Goal: Information Seeking & Learning: Learn about a topic

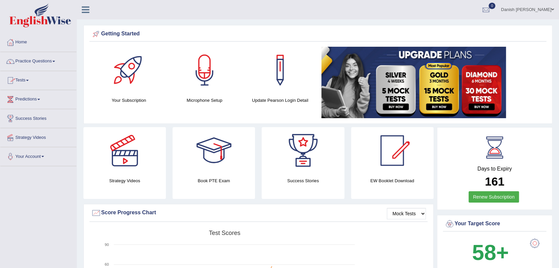
click at [38, 67] on link "Practice Questions" at bounding box center [38, 60] width 76 height 17
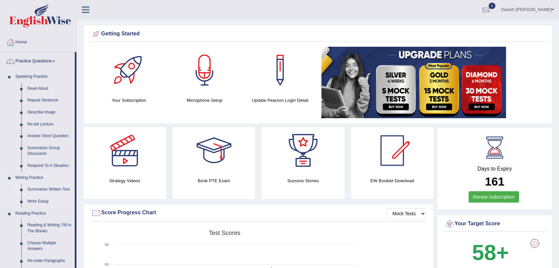
click at [59, 188] on link "Summarize Written Text" at bounding box center [49, 189] width 50 height 12
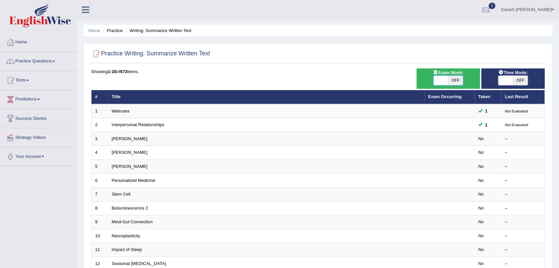
click at [440, 80] on span at bounding box center [440, 80] width 15 height 9
checkbox input "true"
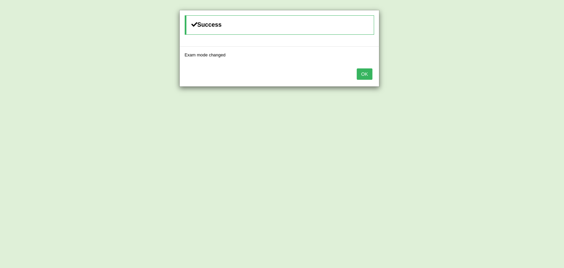
click at [366, 77] on button "OK" at bounding box center [364, 73] width 15 height 11
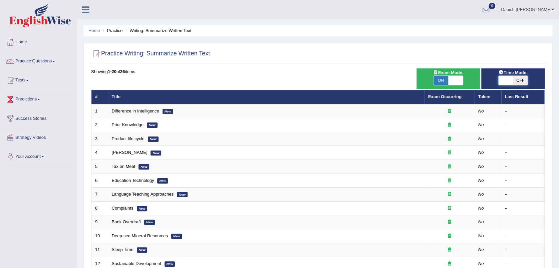
click at [502, 82] on span at bounding box center [505, 80] width 15 height 9
checkbox input "true"
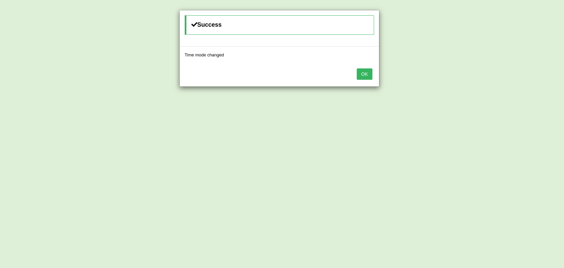
click at [358, 70] on button "OK" at bounding box center [364, 73] width 15 height 11
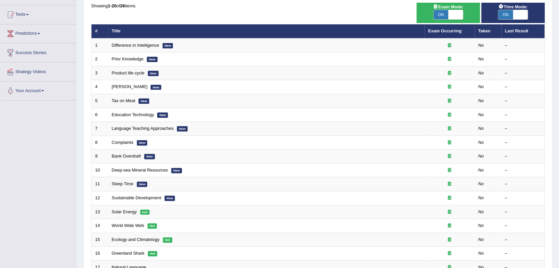
scroll to position [74, 0]
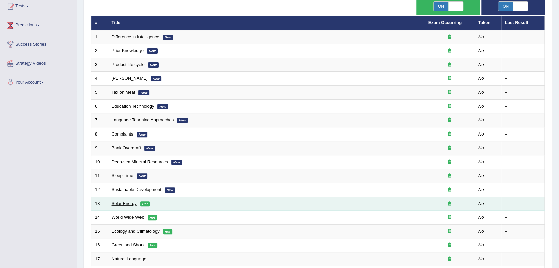
click at [127, 203] on link "Solar Energy" at bounding box center [124, 203] width 25 height 5
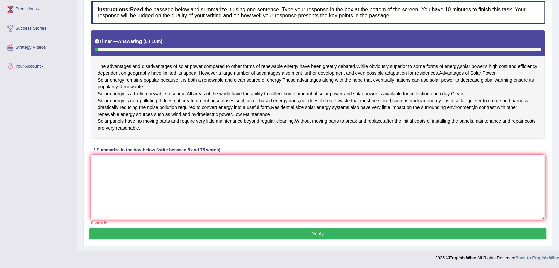
scroll to position [104, 0]
click at [191, 199] on textarea at bounding box center [317, 187] width 453 height 65
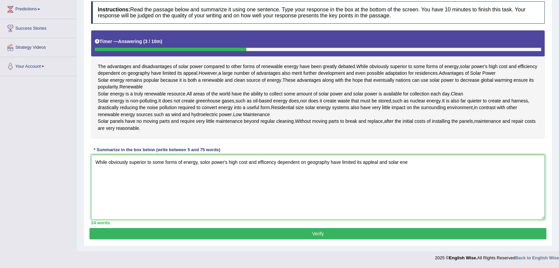
click at [134, 182] on textarea "While obviously superior to some forms of energy, solor power's high cost and e…" at bounding box center [317, 187] width 453 height 65
click at [412, 179] on textarea "While obviously superior to some forms of energy, solor power's high cost and e…" at bounding box center [317, 187] width 453 height 65
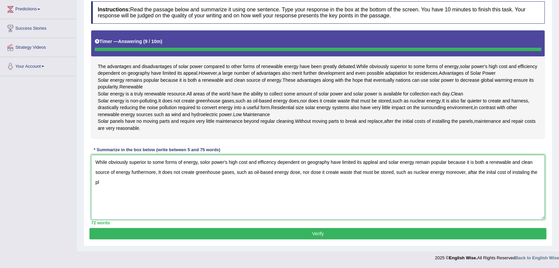
type textarea "While obviously superior to some forms of energy, solor power's high cost and e…"
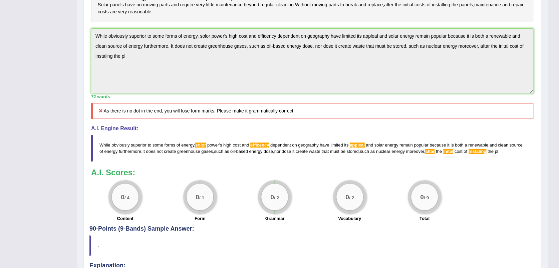
scroll to position [208, 0]
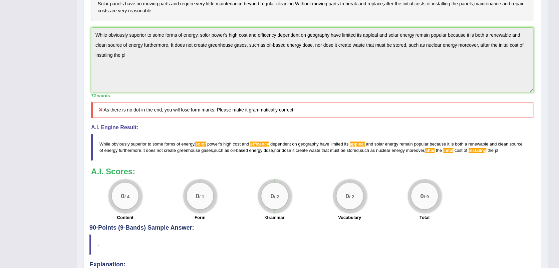
drag, startPoint x: 504, startPoint y: 177, endPoint x: 419, endPoint y: 173, distance: 84.8
click at [419, 160] on blockquote "While obviously superior to some forms of energy , solor power ' s high cost an…" at bounding box center [312, 147] width 442 height 27
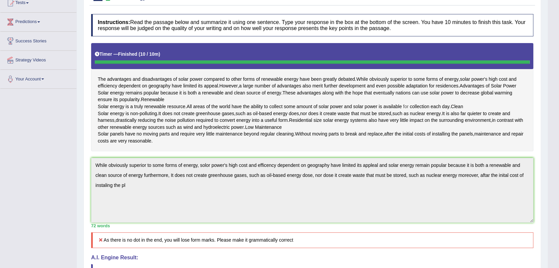
scroll to position [89, 0]
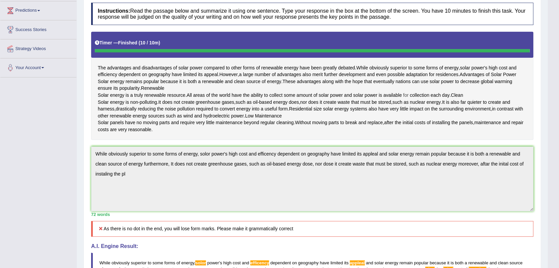
click at [406, 169] on div "Instructions: Read the passage below and summarize it using one sentence. Type …" at bounding box center [311, 171] width 445 height 344
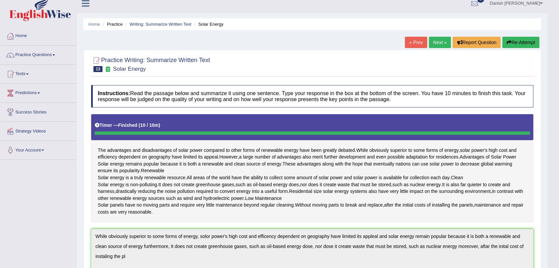
scroll to position [0, 0]
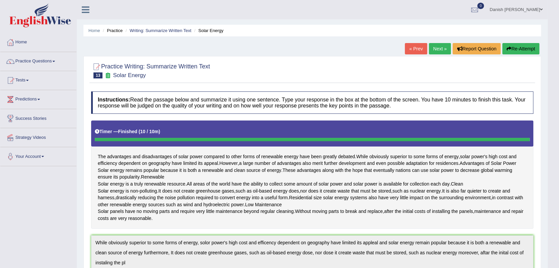
click at [515, 49] on button "Re-Attempt" at bounding box center [520, 48] width 37 height 11
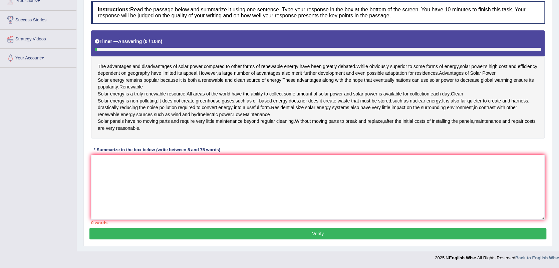
scroll to position [104, 0]
paste textarea "While obviously superior to some forms of energy, solor power's high cost and e…"
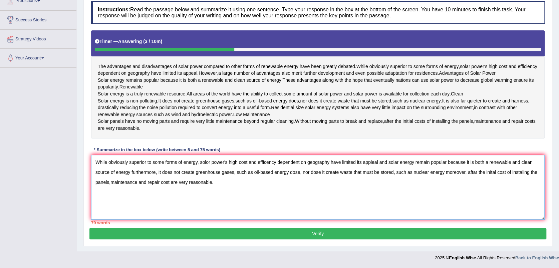
click at [200, 184] on textarea "While obviously superior to some forms of energy, solor power's high cost and e…" at bounding box center [317, 187] width 453 height 65
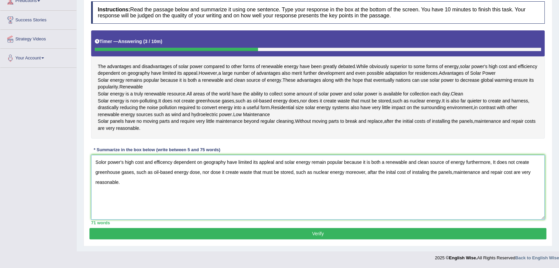
click at [106, 185] on textarea "Solor power's high cost and efficency dependent on geography have limited its a…" at bounding box center [317, 187] width 453 height 65
type textarea "Solar power's high cost and efficency dependent on geography have limited its a…"
click at [332, 239] on button "Verify" at bounding box center [317, 233] width 457 height 11
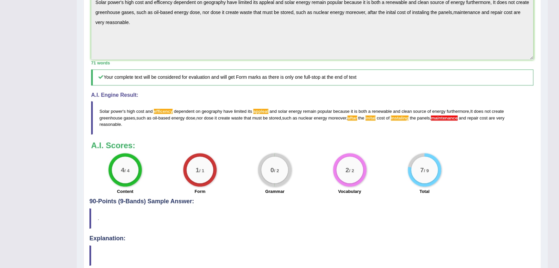
scroll to position [214, 0]
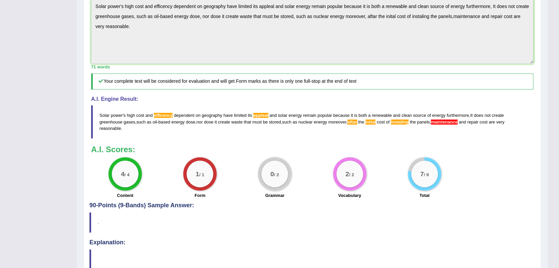
click at [509, 138] on blockquote "Solar power ' s high cost and efficency dependent on geography have limited its…" at bounding box center [312, 121] width 442 height 33
drag, startPoint x: 122, startPoint y: 155, endPoint x: 90, endPoint y: 153, distance: 31.8
click at [90, 153] on div "Instructions: Read the passage below and summarize it using one sentence. Type …" at bounding box center [311, 40] width 445 height 324
click at [89, 28] on div "Instructions: Read the passage below and summarize it using one sentence. Type …" at bounding box center [311, 40] width 445 height 324
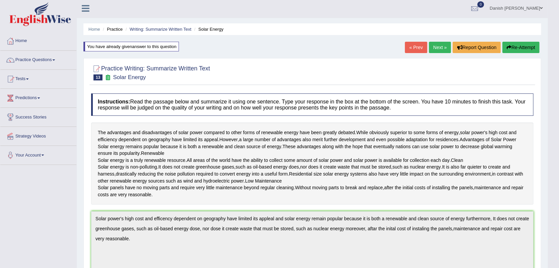
scroll to position [0, 0]
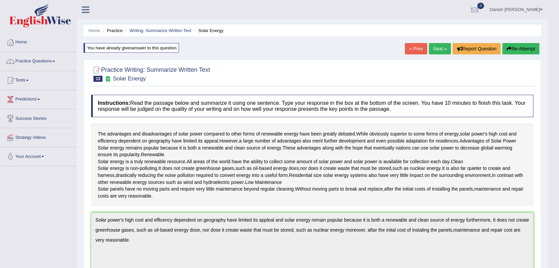
click at [518, 49] on button "Re-Attempt" at bounding box center [520, 48] width 37 height 11
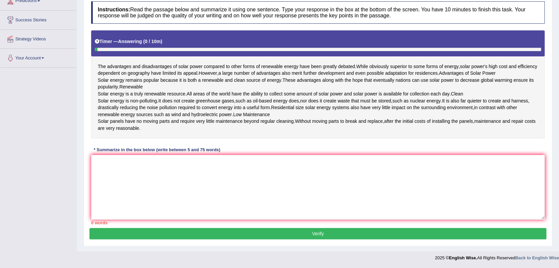
scroll to position [118, 0]
paste textarea "Solar power's high cost and efficency dependent on geography have limited its a…"
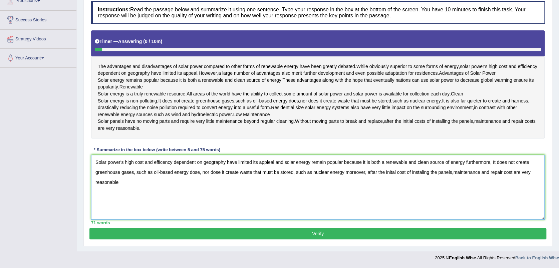
click at [452, 179] on textarea "Solar power's high cost and efficency dependent on geography have limited its a…" at bounding box center [317, 187] width 453 height 65
click at [453, 179] on textarea "Solar power's high cost and efficency dependent on geography have limited its a…" at bounding box center [317, 187] width 453 height 65
click at [162, 168] on textarea "Solar power's high cost and efficency dependent on geography have limited its a…" at bounding box center [317, 187] width 453 height 65
type textarea "Solar power's high cost and efficiency dependent on geography have limited its …"
click at [364, 239] on button "Verify" at bounding box center [317, 233] width 457 height 11
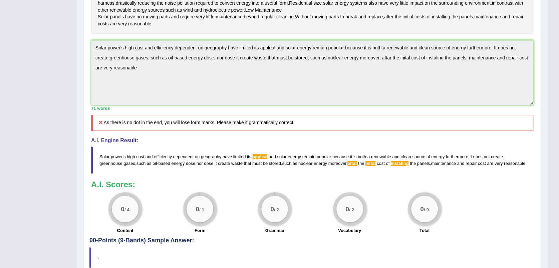
scroll to position [154, 0]
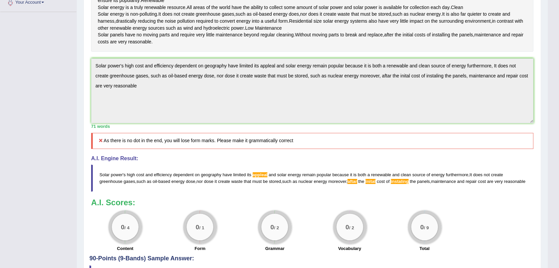
click at [86, 80] on div "Practice Writing: Summarize Written Text 13 Solar Energy Instructions: Read the…" at bounding box center [311, 119] width 457 height 428
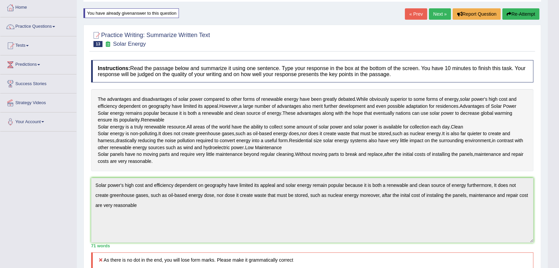
scroll to position [21, 0]
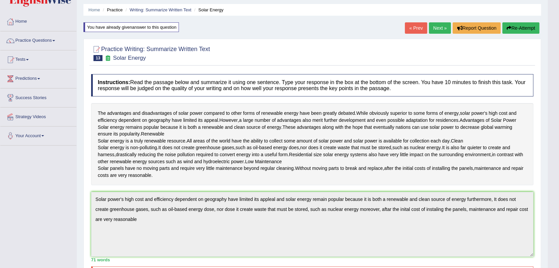
click at [517, 29] on button "Re-Attempt" at bounding box center [520, 27] width 37 height 11
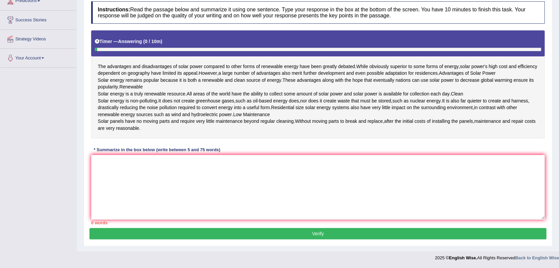
scroll to position [115, 0]
paste textarea "Solar power's high cost and efficiency dependent on geography have limited its …"
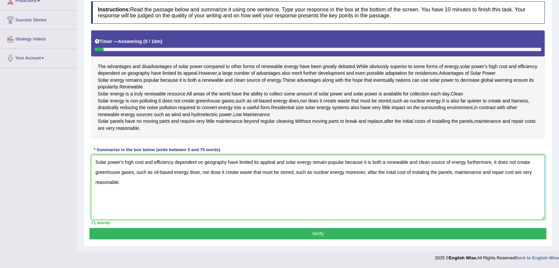
type textarea "Solar power's high cost and efficiency dependent on geography have limited its …"
click at [235, 239] on button "Verify" at bounding box center [317, 233] width 457 height 11
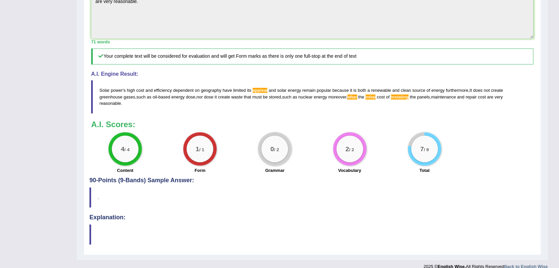
scroll to position [243, 0]
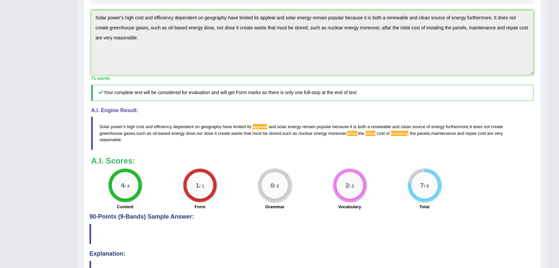
click at [80, 4] on div "Home Practice Writing: Summarize Written Text Solar Energy You have already giv…" at bounding box center [312, 47] width 471 height 498
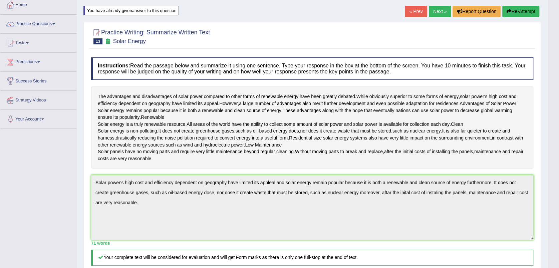
scroll to position [37, 0]
click at [526, 12] on button "Re-Attempt" at bounding box center [520, 11] width 37 height 11
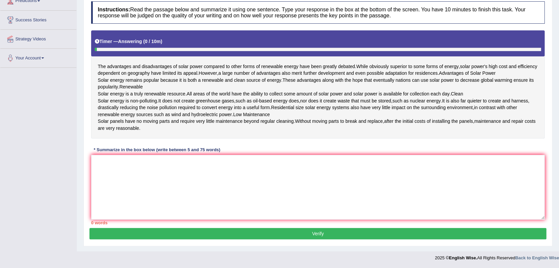
scroll to position [126, 0]
paste textarea "Solar power's high cost and efficiency dependent on geography have limited its …"
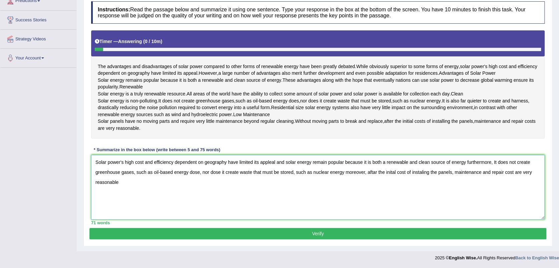
click at [377, 171] on textarea "Solar power's high cost and efficiency dependent on geography have limited its …" at bounding box center [317, 187] width 453 height 65
click at [385, 171] on textarea "Solar power's high cost and efficiency dependent on geography have limited its …" at bounding box center [317, 187] width 453 height 65
click at [402, 171] on textarea "Solar power's high cost and efficiency dependent on geography have limited its …" at bounding box center [317, 187] width 453 height 65
type textarea "Solar power's high cost and efficiency dependent on geography have limited its …"
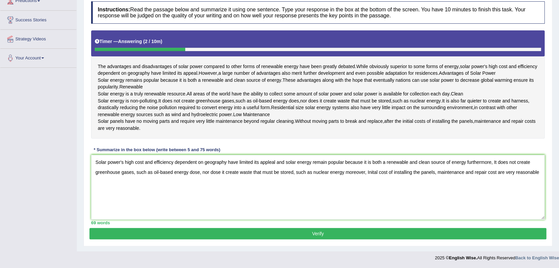
click at [314, 233] on button "Verify" at bounding box center [317, 233] width 457 height 11
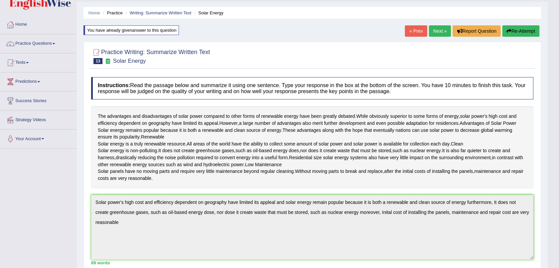
scroll to position [6, 0]
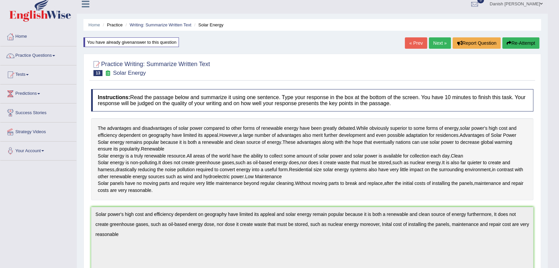
click at [531, 43] on button "Re-Attempt" at bounding box center [520, 42] width 37 height 11
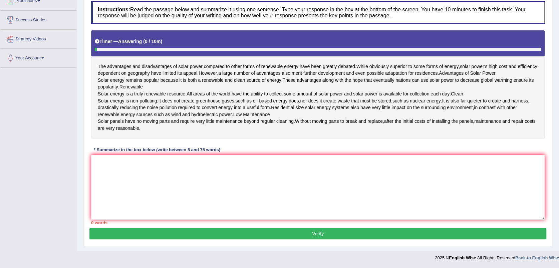
scroll to position [115, 0]
paste textarea "Solar power's high cost and efficiency dependent on geography have limited its …"
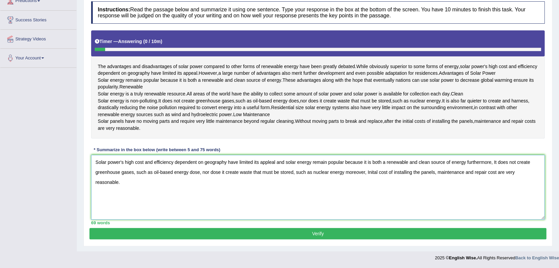
type textarea "Solar power's high cost and efficiency dependent on geography have limited its …"
click at [438, 239] on button "Verify" at bounding box center [317, 233] width 457 height 11
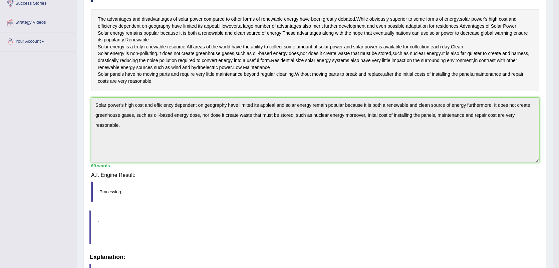
scroll to position [95, 0]
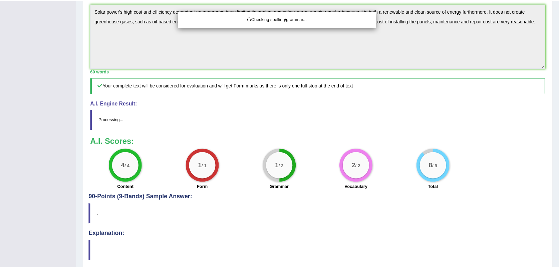
scroll to position [214, 0]
